Goal: Transaction & Acquisition: Purchase product/service

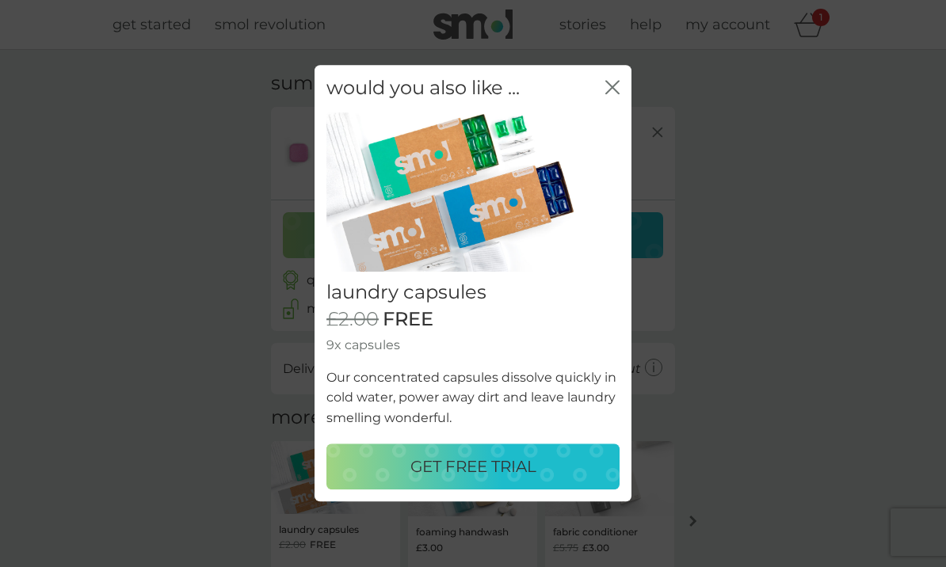
click at [610, 93] on icon "close" at bounding box center [612, 87] width 14 height 14
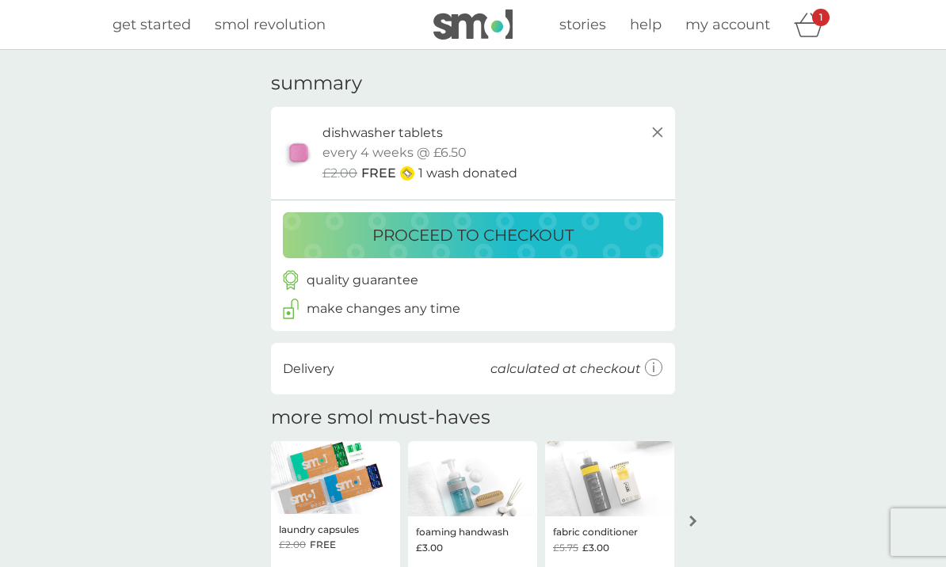
click at [332, 238] on div "proceed to checkout" at bounding box center [473, 235] width 348 height 25
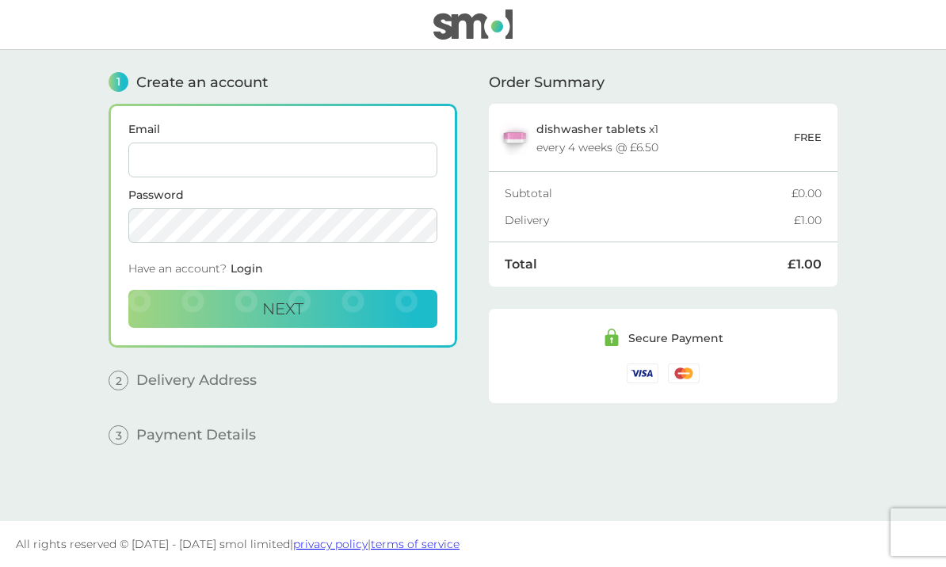
click at [156, 166] on input "Email" at bounding box center [282, 160] width 309 height 35
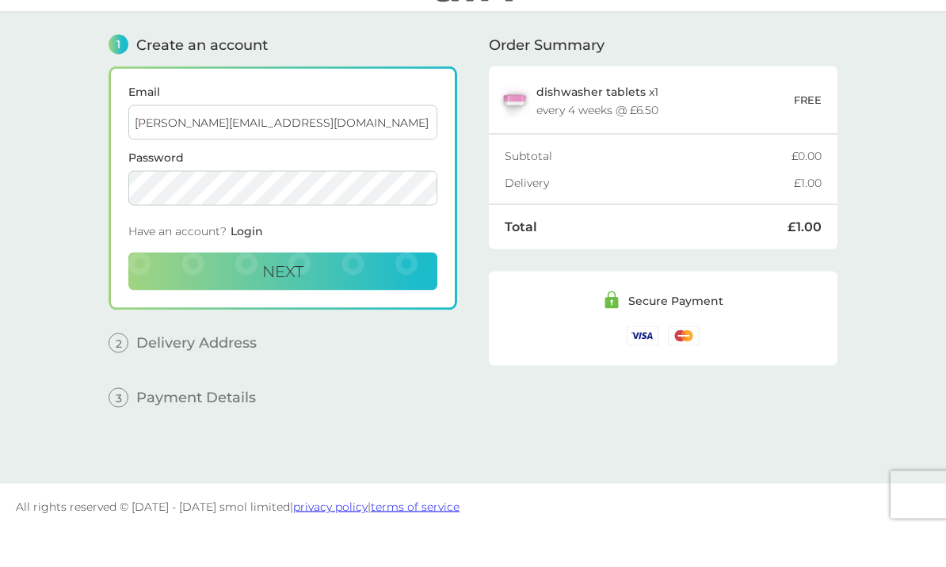
type input "[PERSON_NAME][EMAIL_ADDRESS][DOMAIN_NAME]"
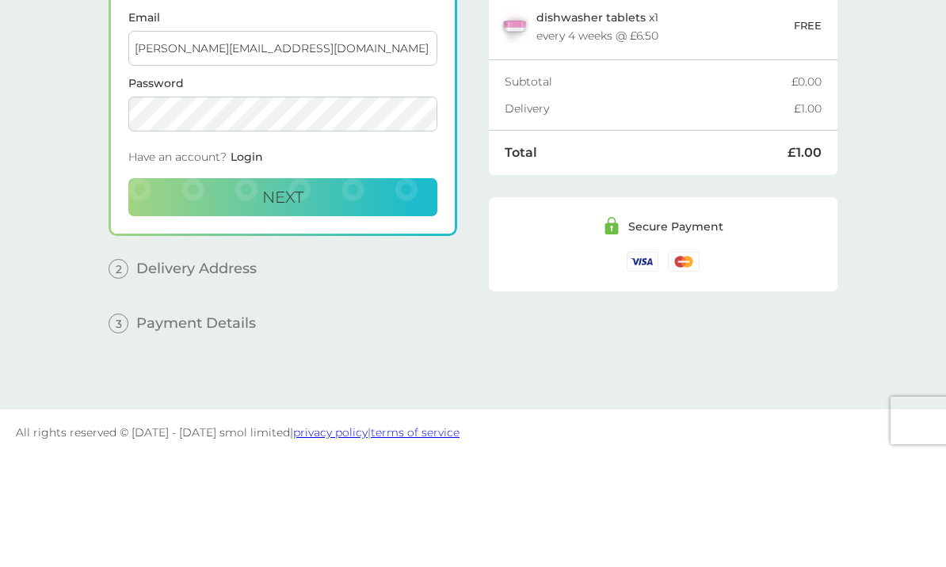
click at [176, 290] on button "Next" at bounding box center [282, 309] width 309 height 38
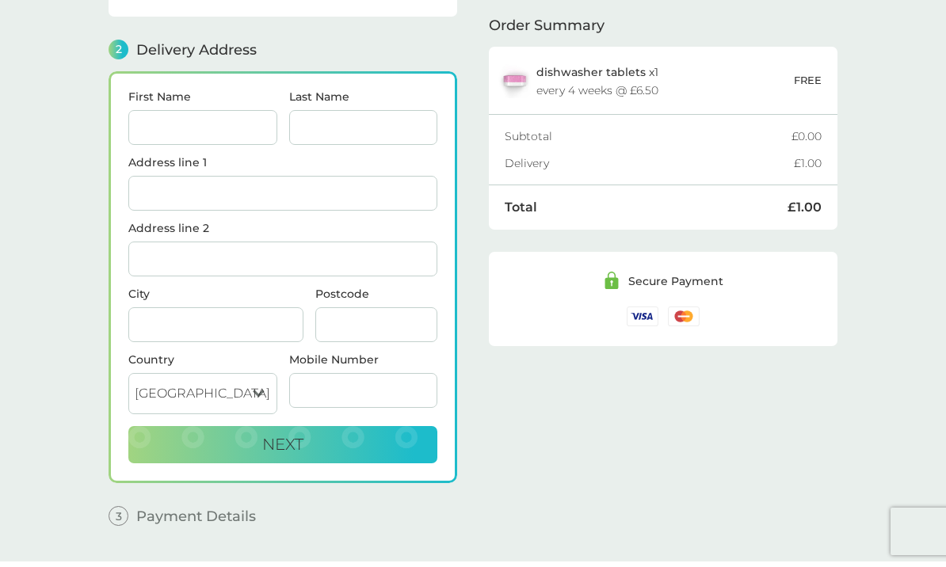
scroll to position [194, 0]
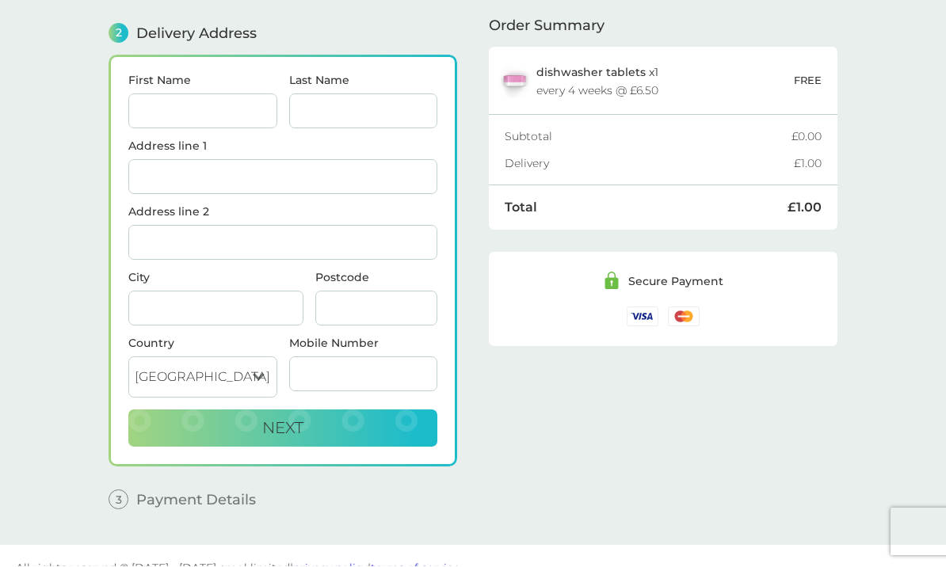
click at [173, 123] on input "First Name" at bounding box center [202, 111] width 149 height 35
type input "[PERSON_NAME]"
click at [344, 120] on input "Last Name" at bounding box center [363, 111] width 149 height 35
type input "Reader"
click at [159, 178] on input "Address line 1" at bounding box center [282, 177] width 309 height 35
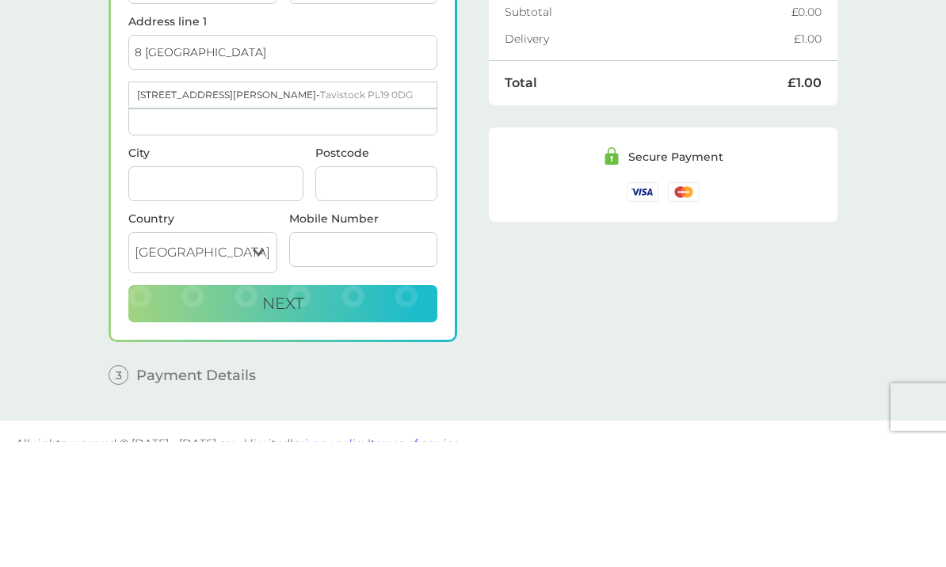
type input "8 [GEOGRAPHIC_DATA]"
click at [157, 291] on input "City" at bounding box center [215, 308] width 175 height 35
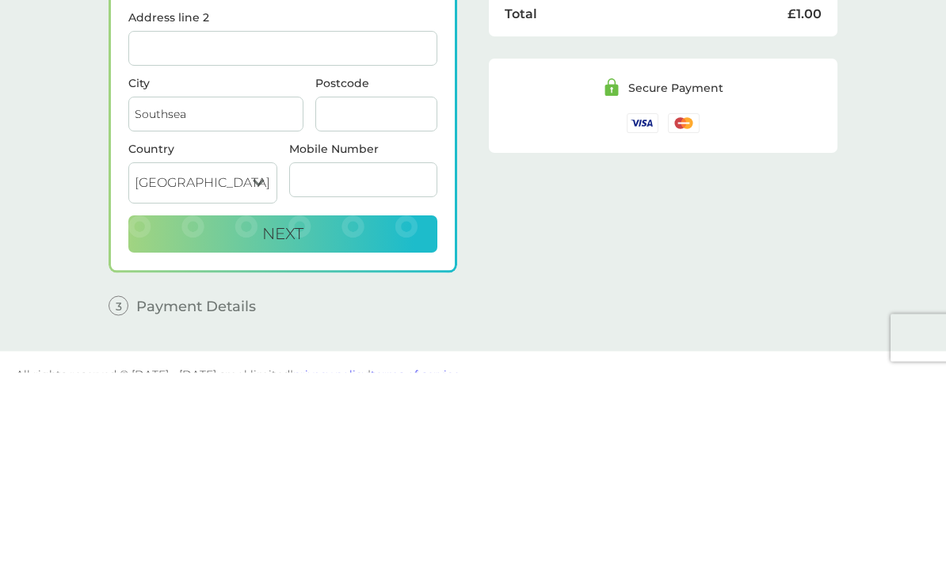
type input "Southsea"
click at [352, 291] on input "Postcode" at bounding box center [376, 308] width 122 height 35
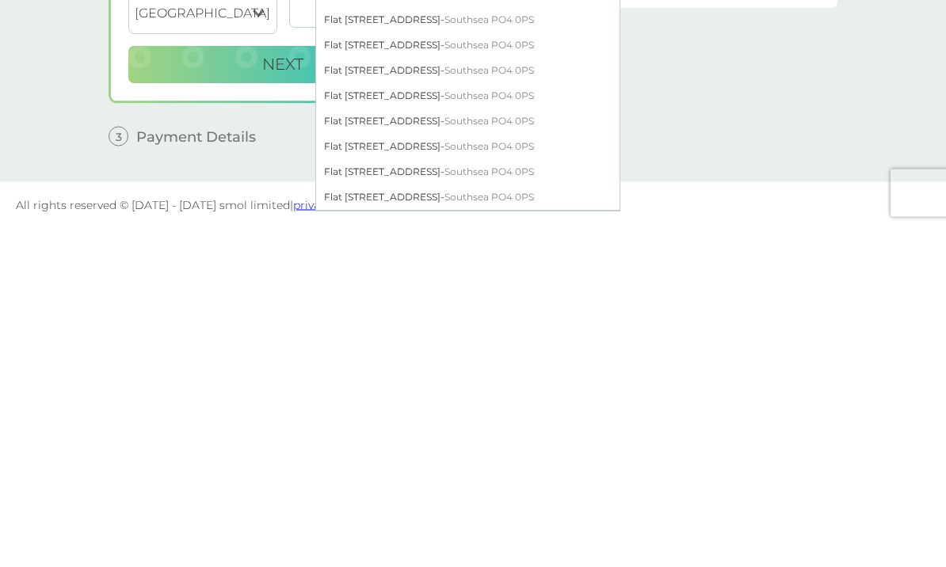
scroll to position [220, 0]
type input "PO40PS"
click at [371, 499] on div "Flat [STREET_ADDRESS]" at bounding box center [467, 511] width 303 height 25
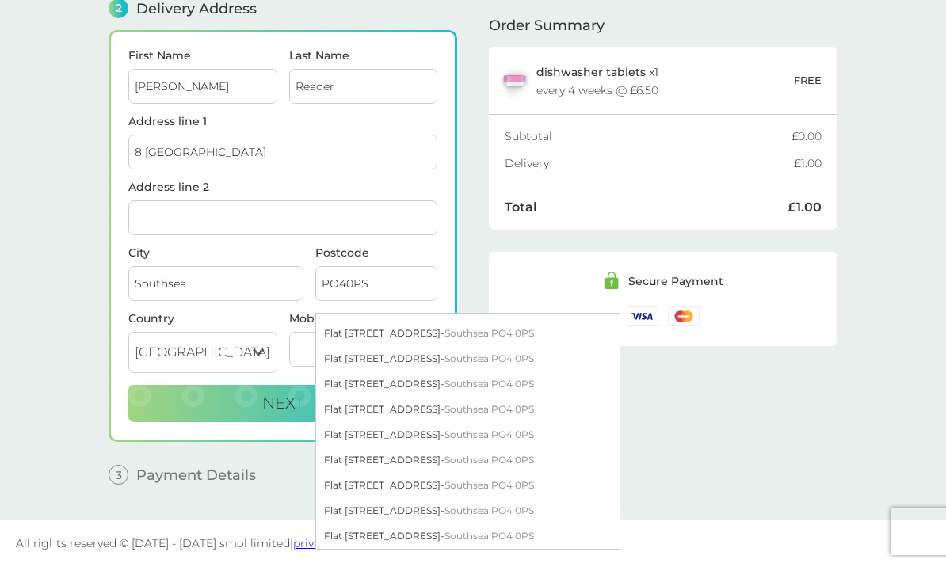
type input "Flat 8, [GEOGRAPHIC_DATA]"
type input "[GEOGRAPHIC_DATA]"
type input "PO4 0PS"
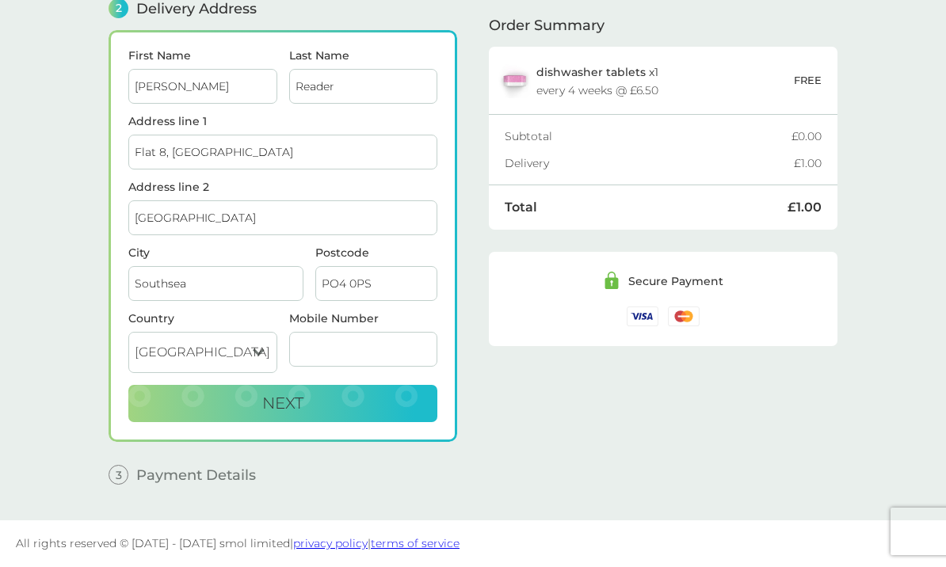
click at [337, 346] on input "Mobile Number" at bounding box center [363, 350] width 149 height 35
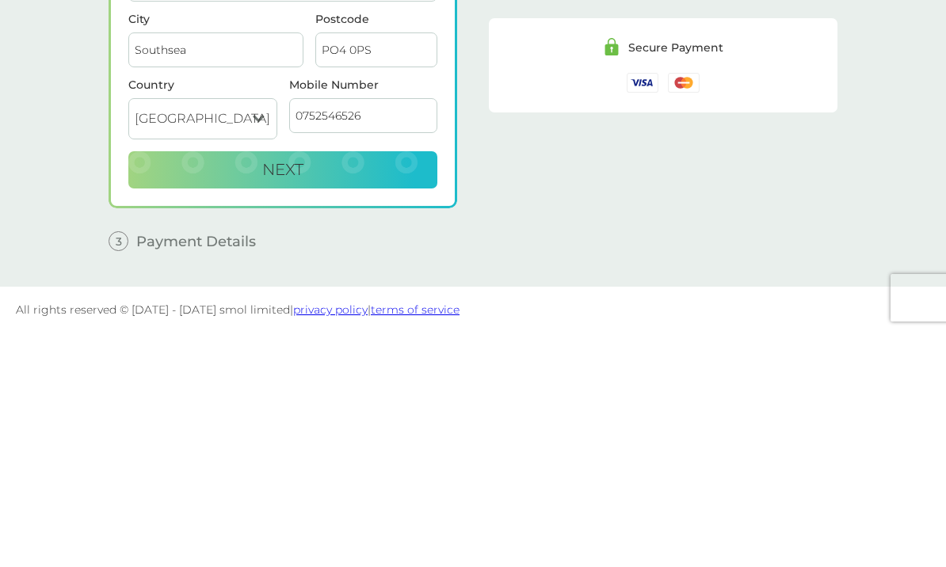
type input "07525465261"
click at [204, 386] on button "Next" at bounding box center [282, 405] width 309 height 38
checkbox input "true"
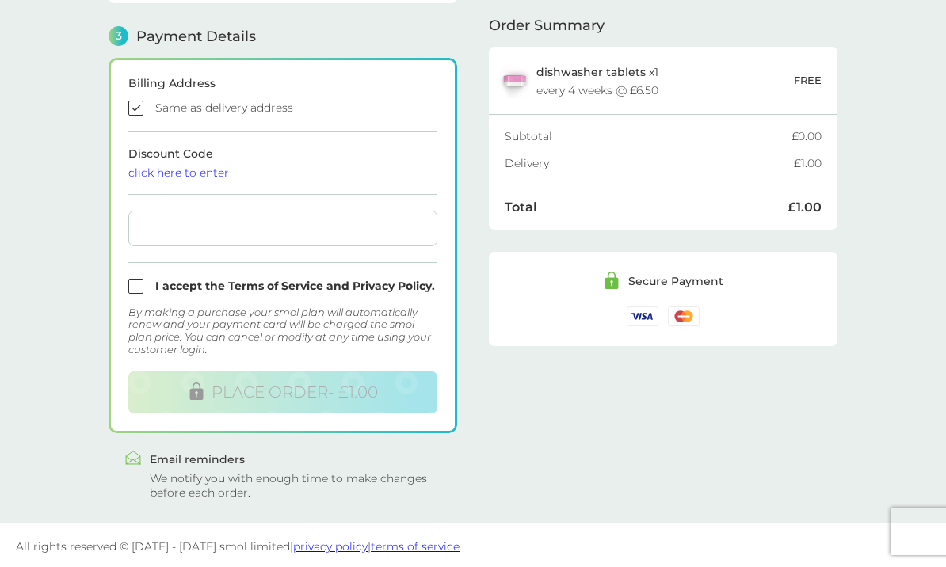
scroll to position [450, 0]
click at [159, 167] on div "click here to enter" at bounding box center [282, 172] width 309 height 11
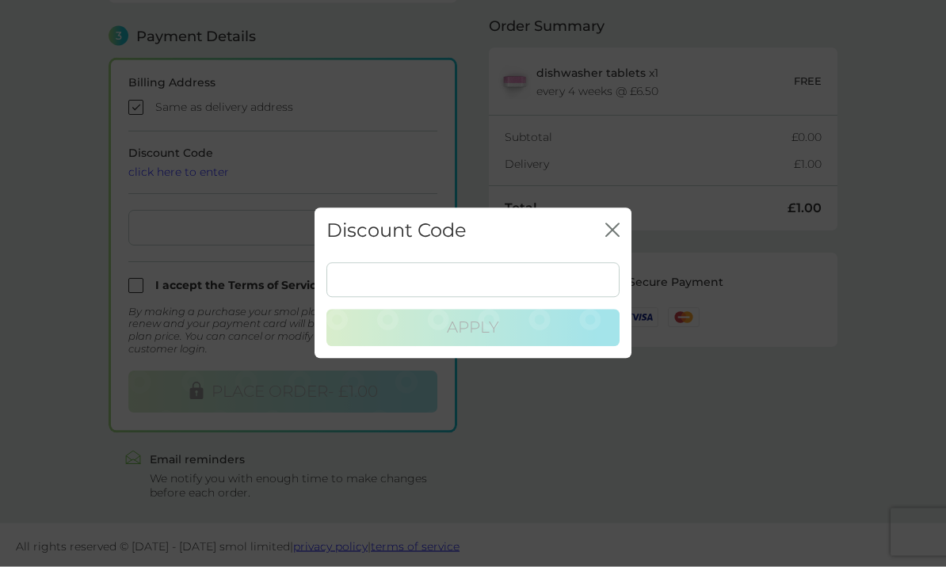
click at [143, 178] on div "Discount Code close Apply" at bounding box center [473, 283] width 946 height 567
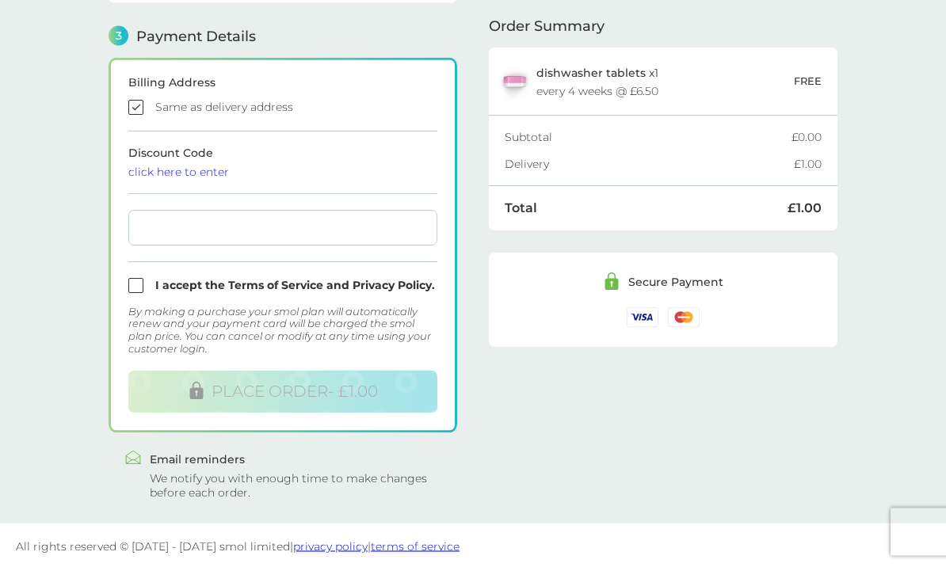
click at [176, 237] on div at bounding box center [282, 229] width 309 height 36
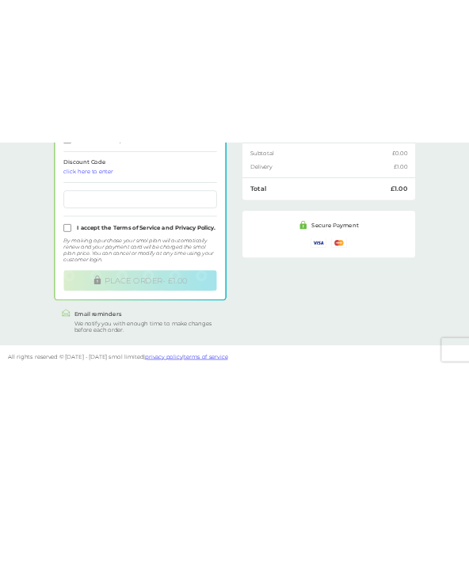
scroll to position [225, 0]
